Goal: Transaction & Acquisition: Purchase product/service

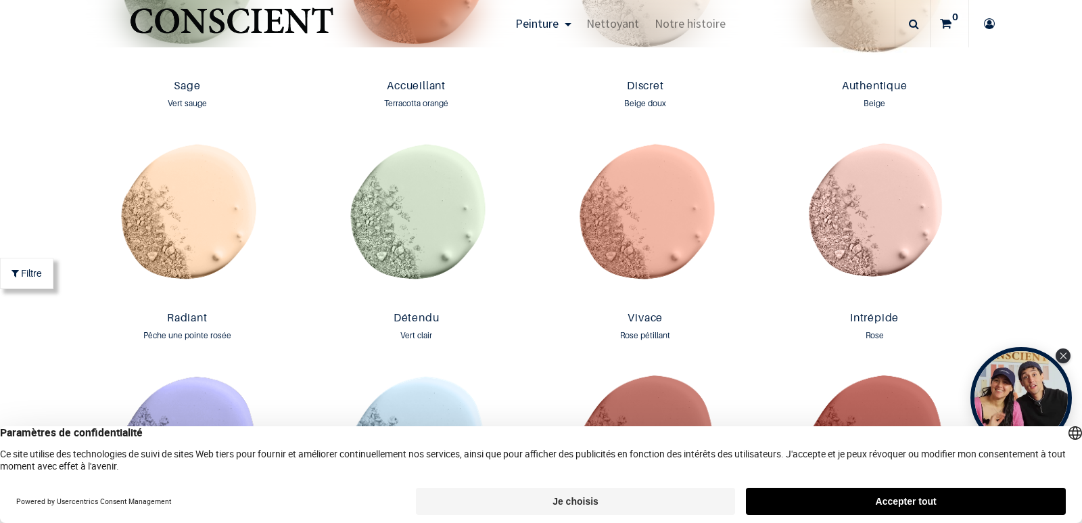
scroll to position [1308, 0]
click at [392, 241] on img at bounding box center [416, 221] width 223 height 170
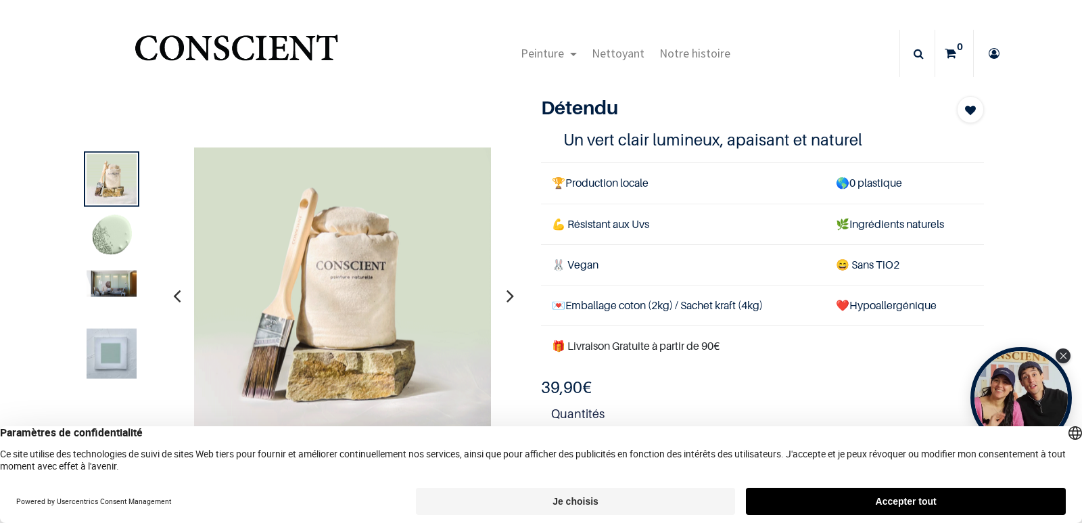
click at [111, 232] on img at bounding box center [112, 237] width 50 height 50
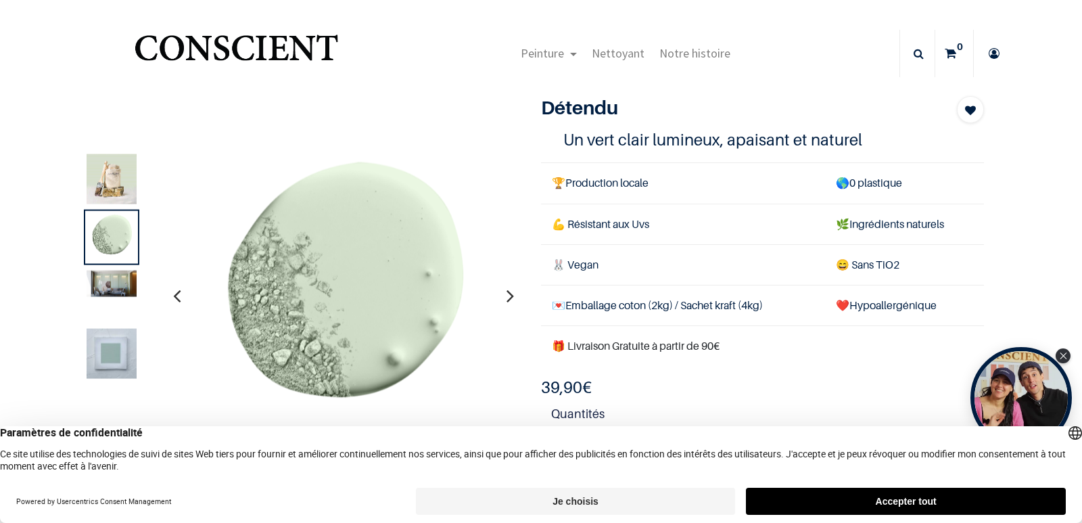
click at [109, 273] on img at bounding box center [112, 283] width 50 height 26
